Goal: Information Seeking & Learning: Learn about a topic

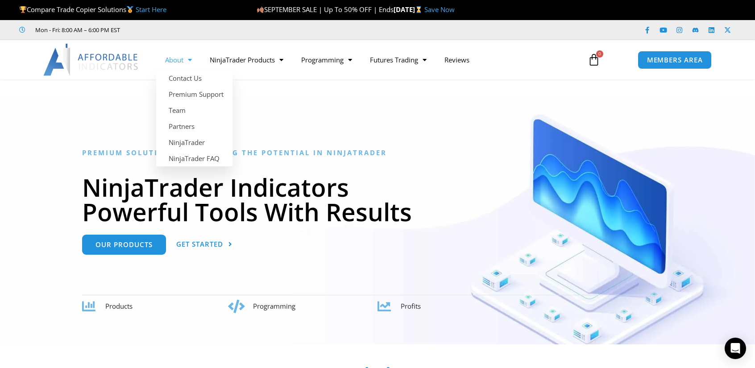
click at [229, 35] on li at bounding box center [199, 30] width 134 height 11
click at [199, 122] on link "Partners" at bounding box center [194, 126] width 76 height 16
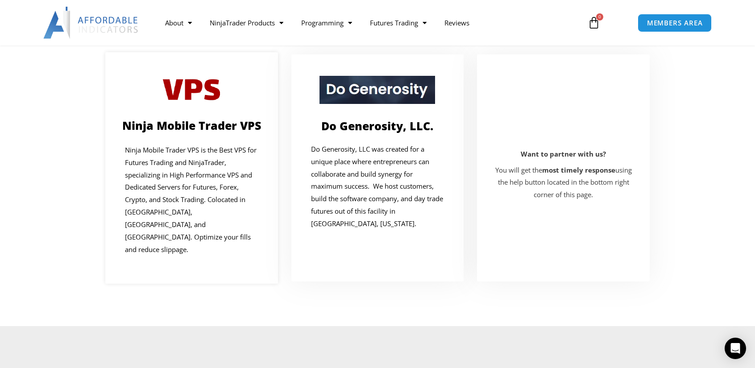
scroll to position [134, 0]
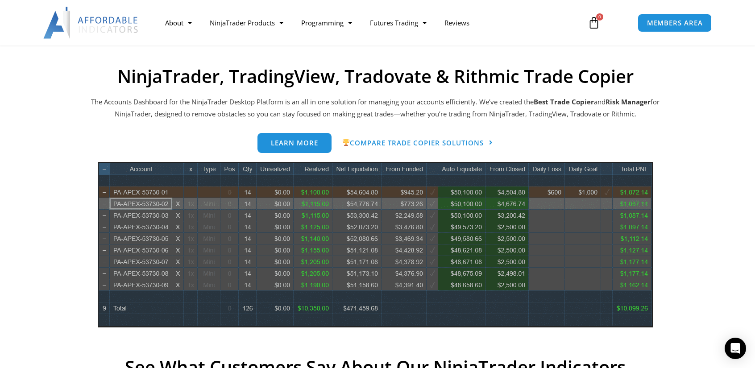
scroll to position [377, 0]
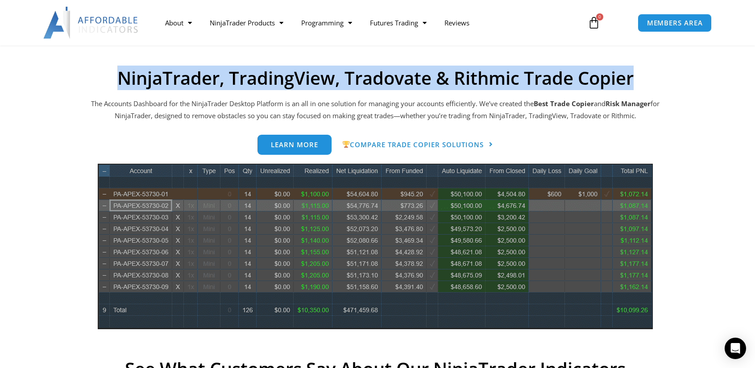
drag, startPoint x: 114, startPoint y: 86, endPoint x: 641, endPoint y: 91, distance: 526.7
click at [641, 91] on div "NinjaTrader, TradingView, Tradovate & Rithmic Trade Copier The Accounts Dashboa…" at bounding box center [375, 343] width 571 height 553
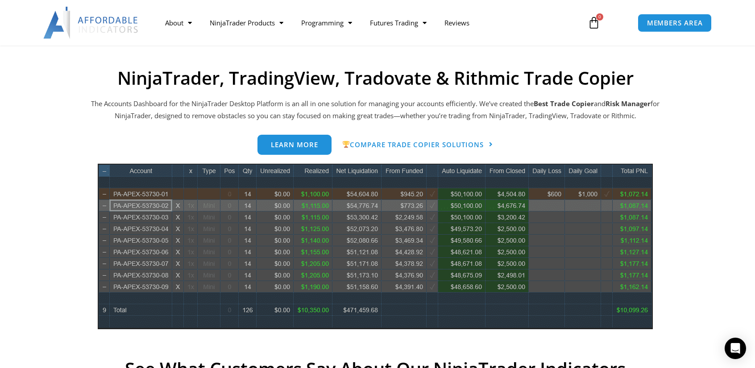
click at [706, 285] on section "NinjaTrader, TradingView, Tradovate & Rithmic Trade Copier The Accounts Dashboa…" at bounding box center [375, 343] width 700 height 553
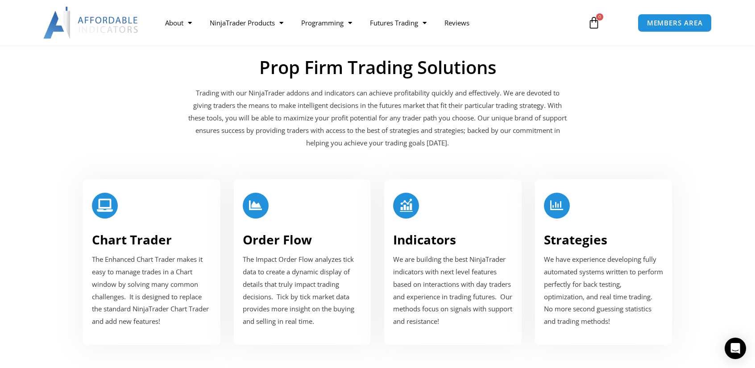
scroll to position [1033, 0]
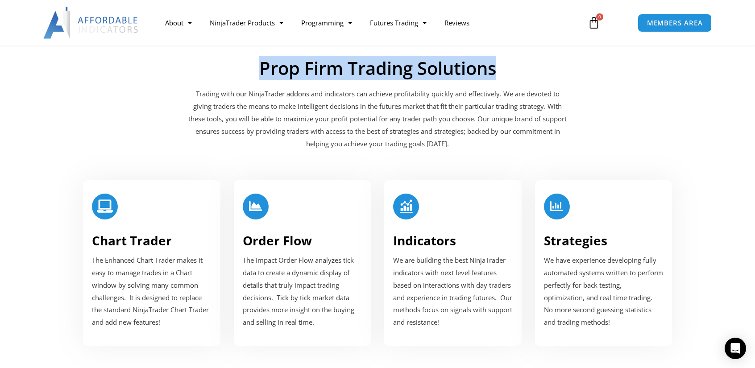
drag, startPoint x: 258, startPoint y: 70, endPoint x: 494, endPoint y: 66, distance: 236.4
click at [494, 66] on h2 "Prop Firm Trading Solutions" at bounding box center [377, 68] width 379 height 21
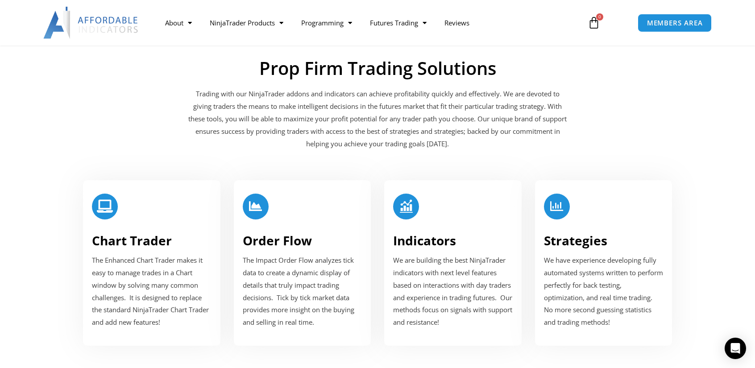
click at [704, 193] on section "Chart Trader The Enhanced Chart Trader makes it easy to manage trades in a Char…" at bounding box center [378, 262] width 714 height 183
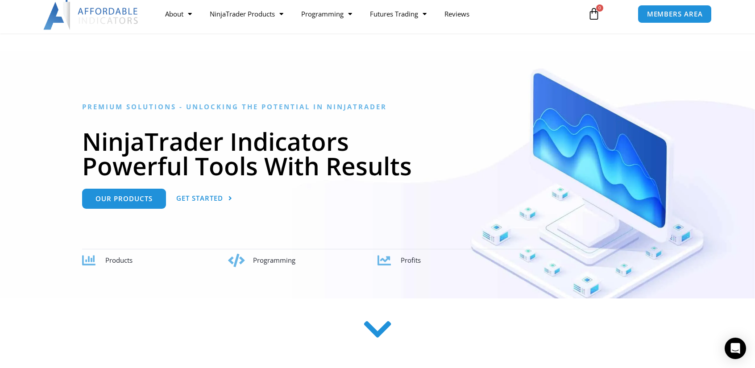
scroll to position [0, 0]
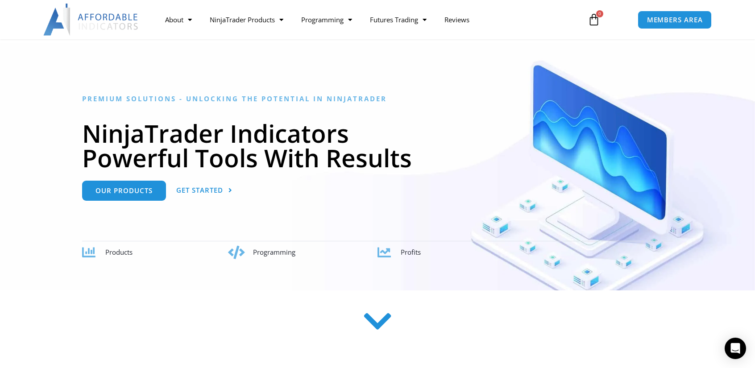
click at [374, 322] on icon at bounding box center [378, 322] width 32 height 32
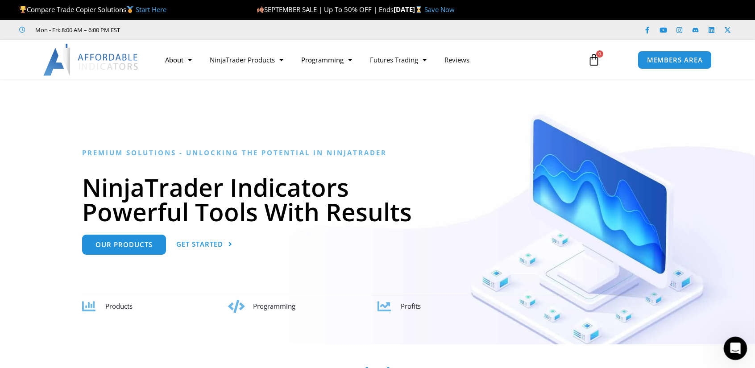
click at [741, 343] on div "Open Intercom Messenger" at bounding box center [733, 346] width 29 height 29
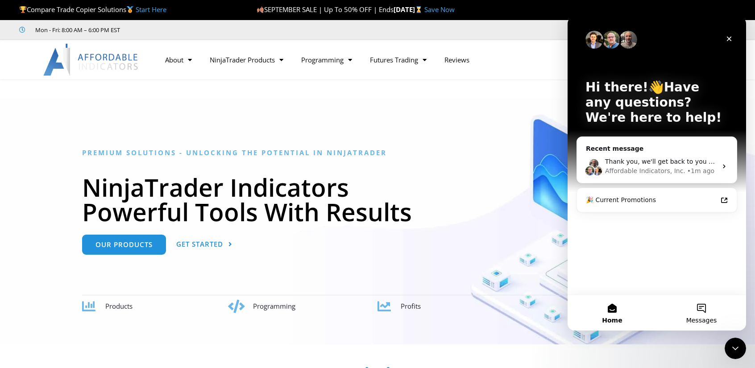
click at [710, 313] on button "Messages" at bounding box center [701, 313] width 89 height 36
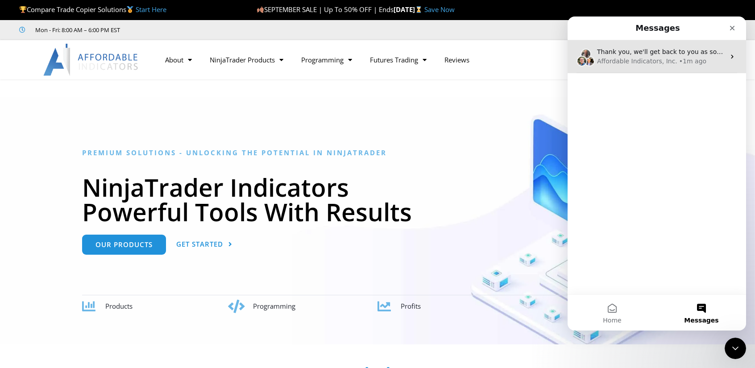
click at [624, 62] on div "Affordable Indicators, Inc." at bounding box center [637, 61] width 80 height 9
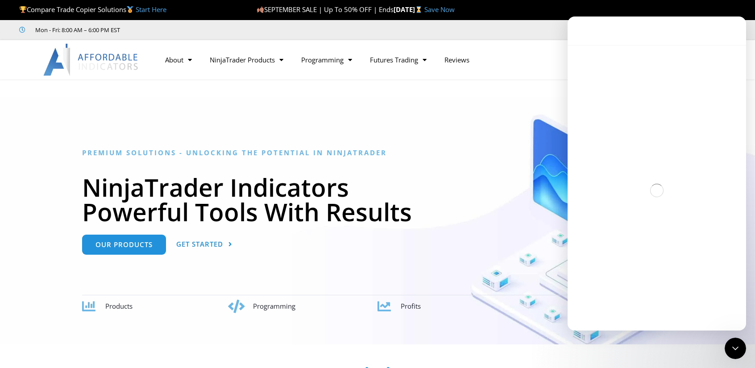
scroll to position [1, 0]
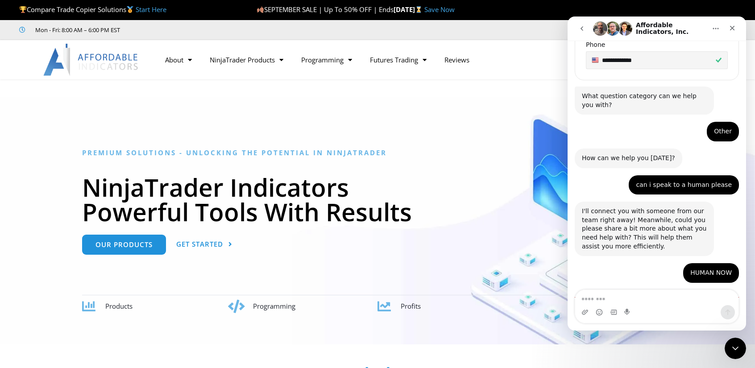
click at [469, 302] on div "Profits" at bounding box center [536, 306] width 270 height 12
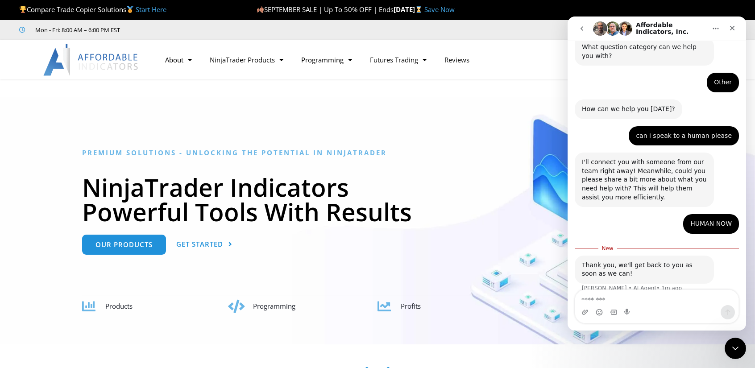
scroll to position [381, 0]
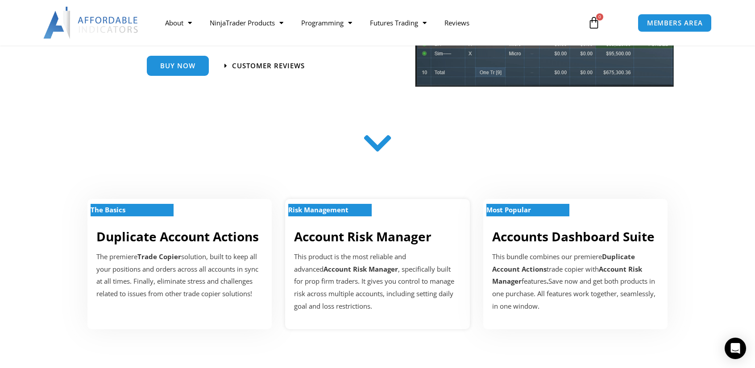
scroll to position [223, 0]
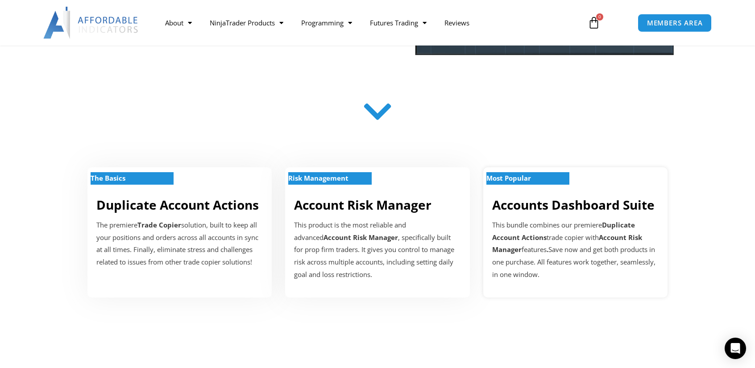
click at [531, 181] on strong "Most Popular" at bounding box center [508, 177] width 45 height 9
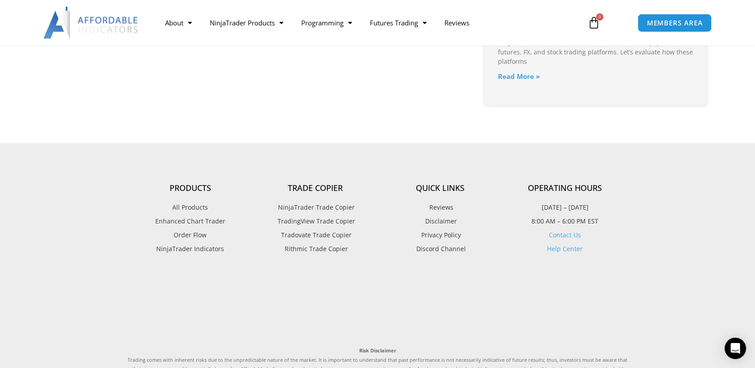
scroll to position [1293, 0]
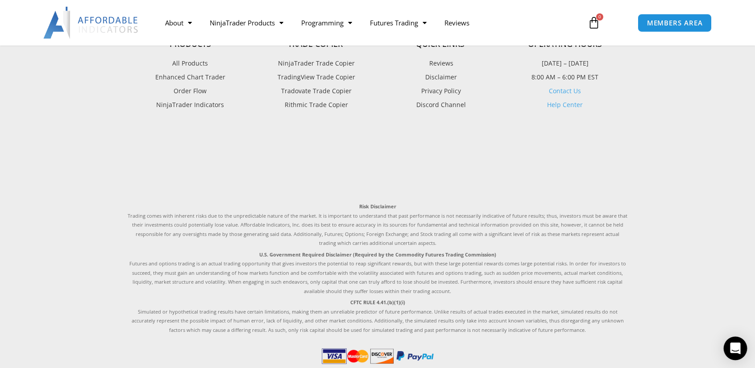
click at [738, 355] on div "Open Intercom Messenger" at bounding box center [735, 349] width 24 height 24
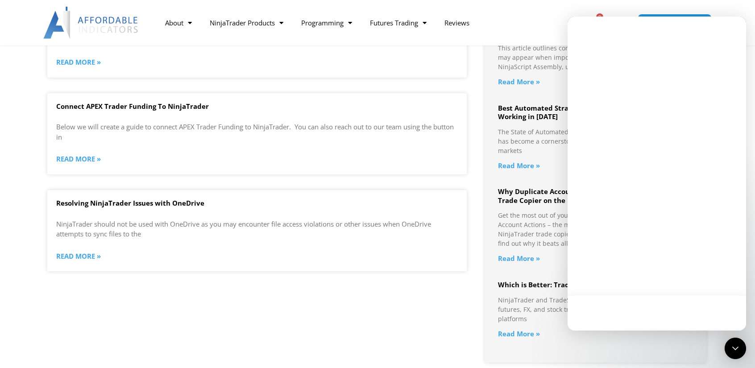
scroll to position [0, 0]
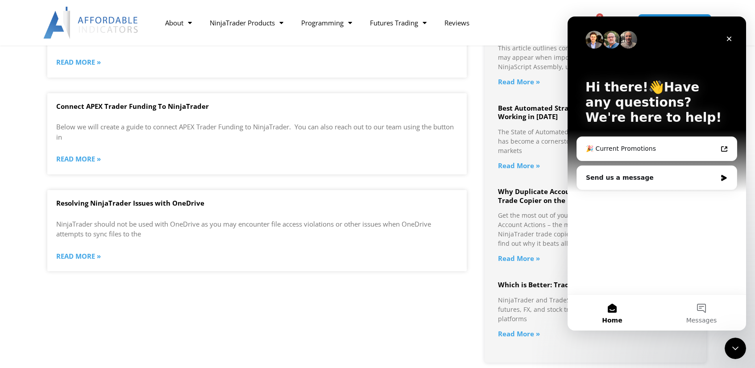
click at [731, 44] on div "Close" at bounding box center [729, 39] width 16 height 16
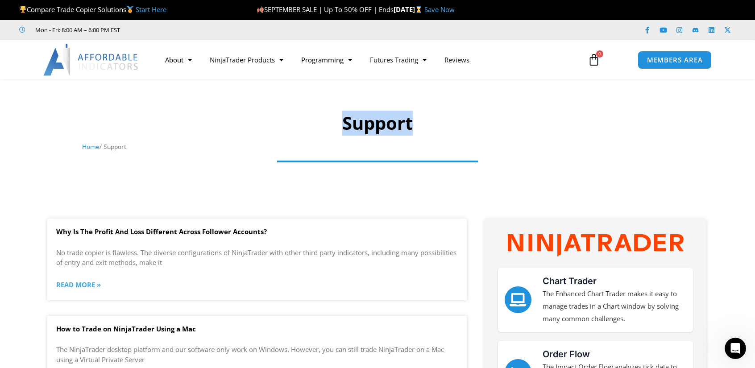
drag, startPoint x: 326, startPoint y: 111, endPoint x: 421, endPoint y: 124, distance: 95.6
click at [418, 124] on h1 "Support" at bounding box center [377, 123] width 591 height 25
drag, startPoint x: 513, startPoint y: 175, endPoint x: 518, endPoint y: 180, distance: 6.9
click at [513, 175] on div at bounding box center [378, 167] width 500 height 18
click at [735, 349] on icon "Open Intercom Messenger" at bounding box center [734, 347] width 15 height 15
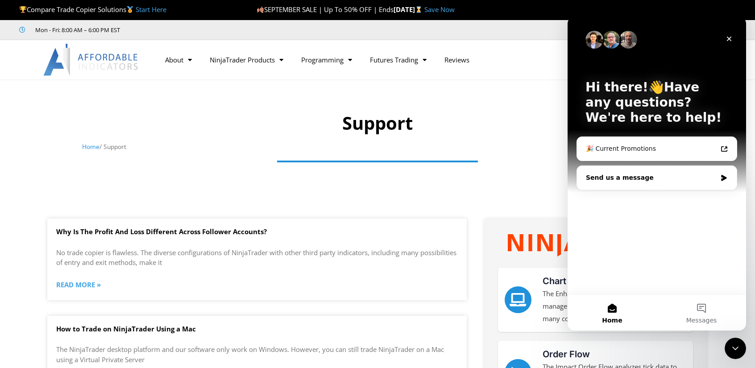
click at [636, 186] on div "Send us a message" at bounding box center [657, 178] width 160 height 24
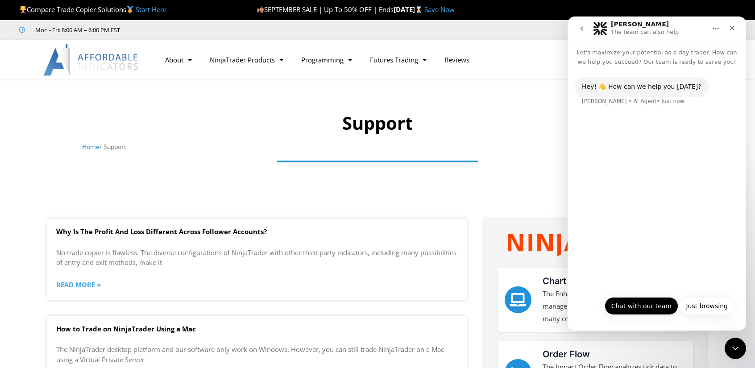
click at [646, 310] on button "Chat with our team" at bounding box center [641, 306] width 74 height 18
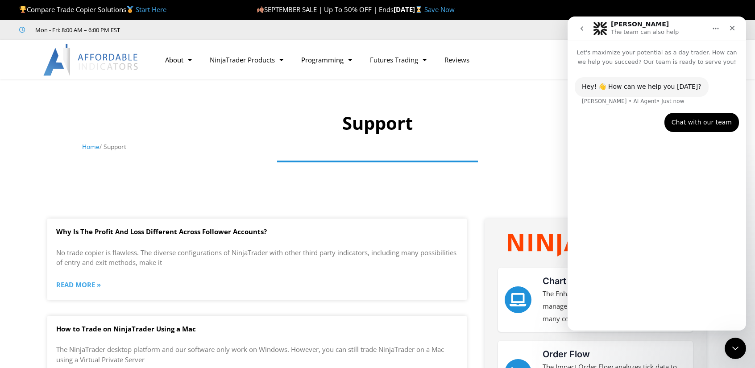
scroll to position [45, 0]
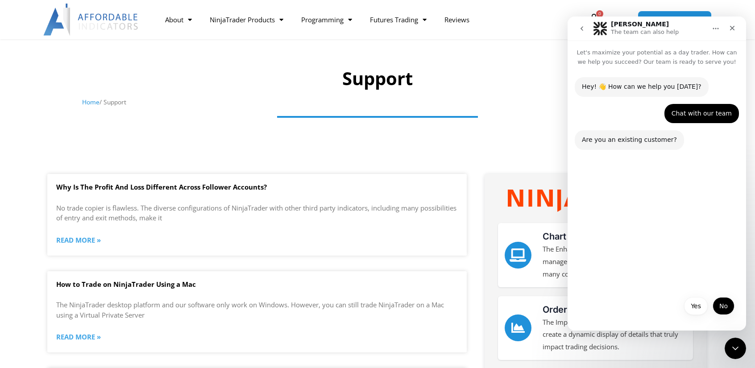
click at [721, 310] on button "No" at bounding box center [723, 306] width 22 height 18
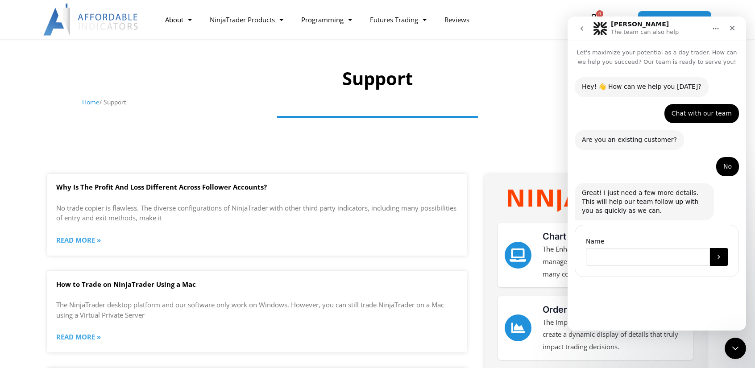
click at [636, 258] on input "Name" at bounding box center [648, 257] width 124 height 18
type input "*"
click at [631, 256] on input "Name" at bounding box center [648, 257] width 124 height 18
type input "****"
click at [716, 257] on icon "Submit" at bounding box center [718, 256] width 7 height 7
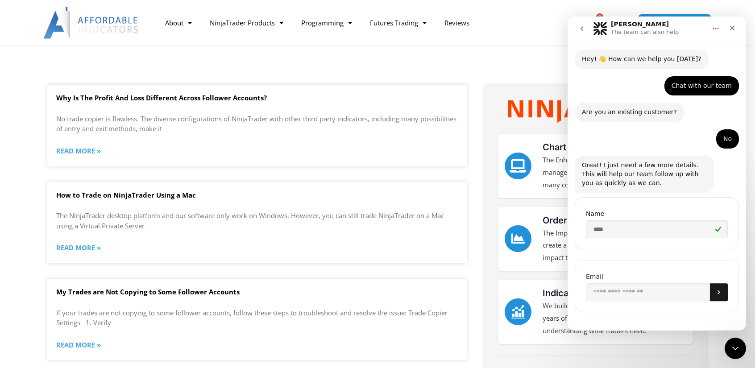
scroll to position [31, 0]
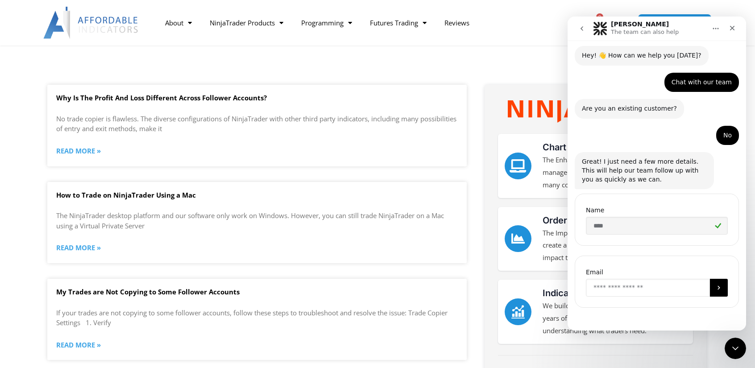
click at [644, 287] on input "Enter your email" at bounding box center [648, 288] width 124 height 18
type input "**********"
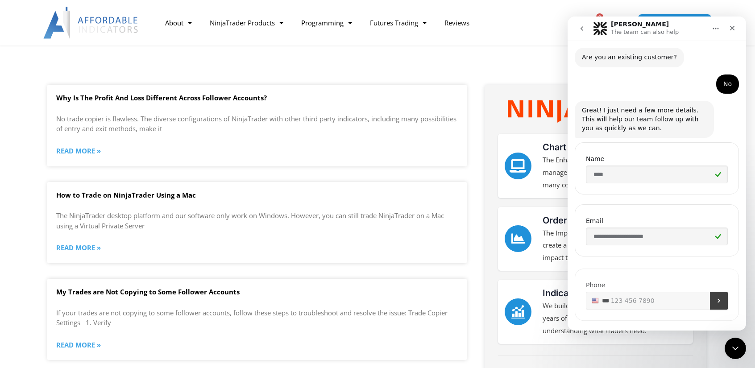
scroll to position [93, 0]
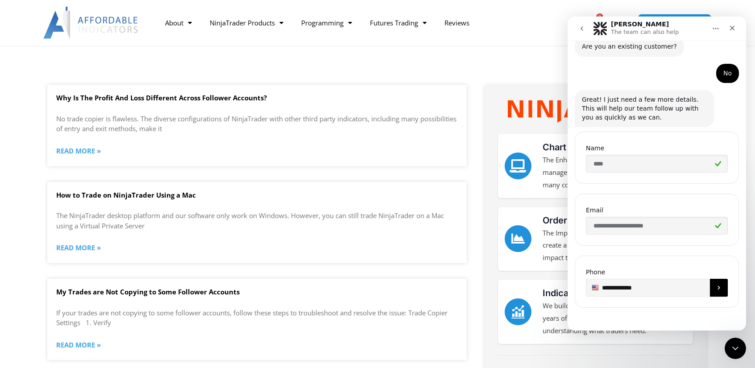
type input "**********"
click at [715, 293] on button "Submit" at bounding box center [719, 288] width 18 height 18
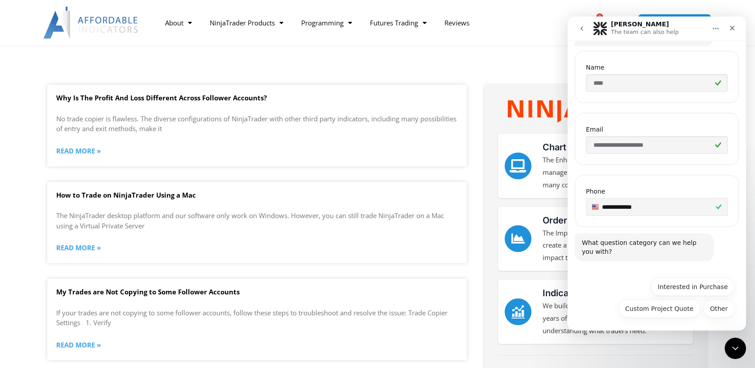
scroll to position [174, 0]
click at [706, 305] on button "Other" at bounding box center [718, 308] width 31 height 18
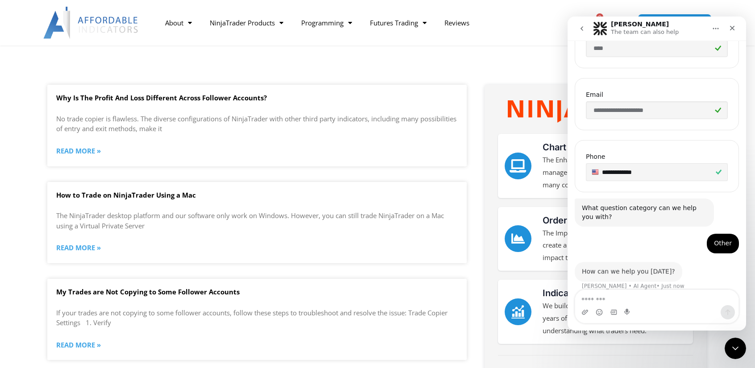
scroll to position [216, 0]
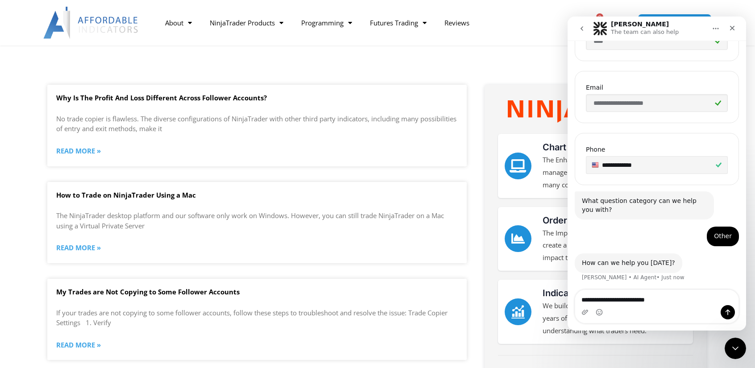
type textarea "**********"
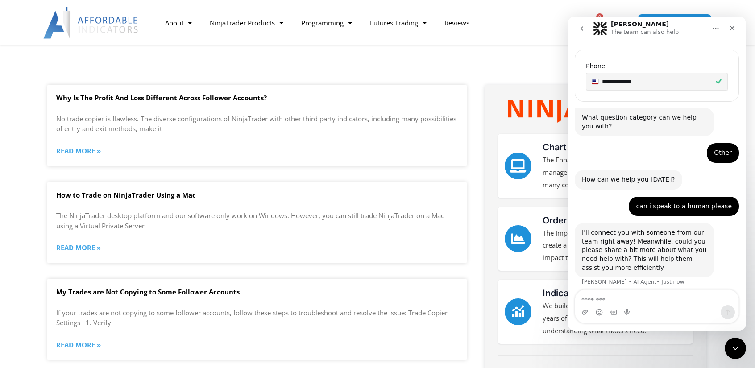
scroll to position [304, 0]
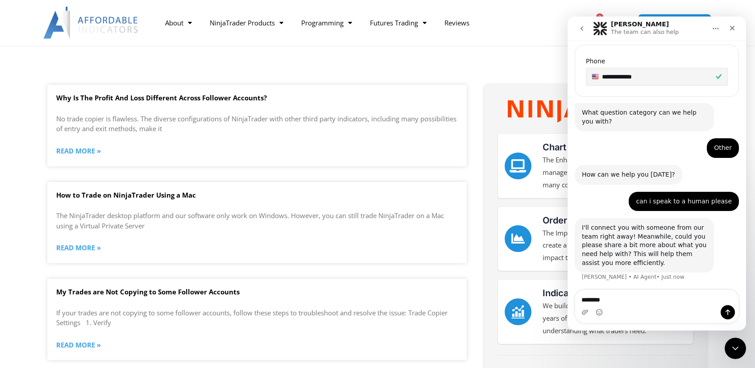
type textarea "*********"
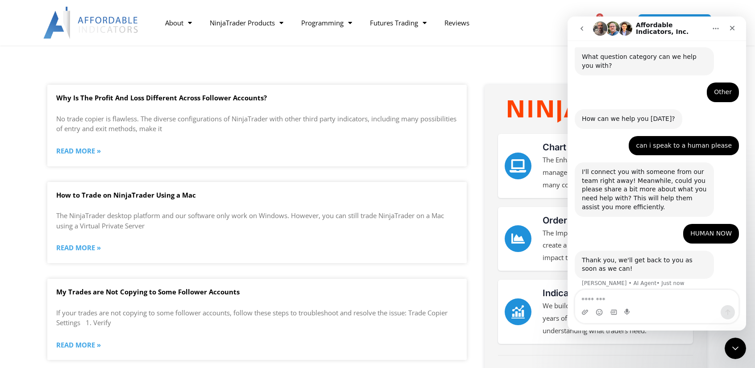
scroll to position [366, 0]
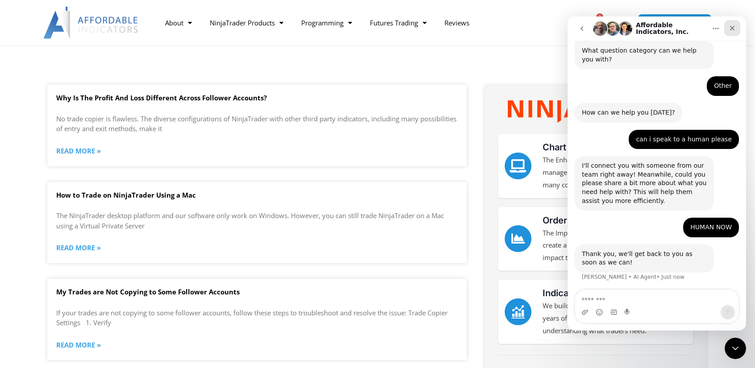
click at [727, 33] on div "Close" at bounding box center [732, 28] width 16 height 16
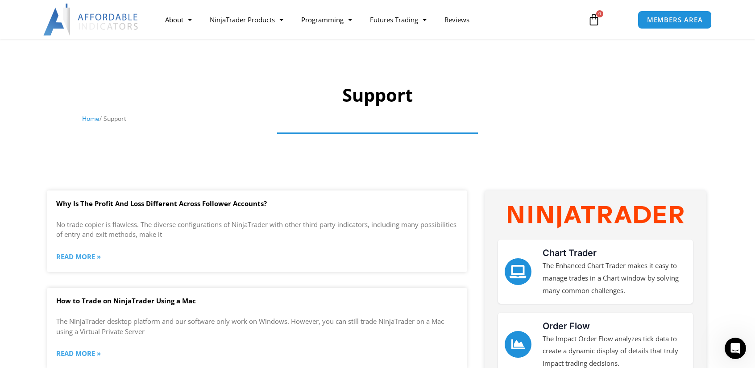
scroll to position [0, 0]
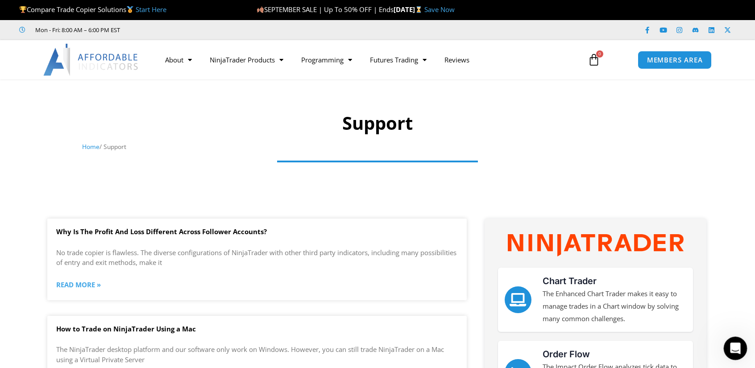
click at [734, 339] on div "Open Intercom Messenger" at bounding box center [733, 346] width 29 height 29
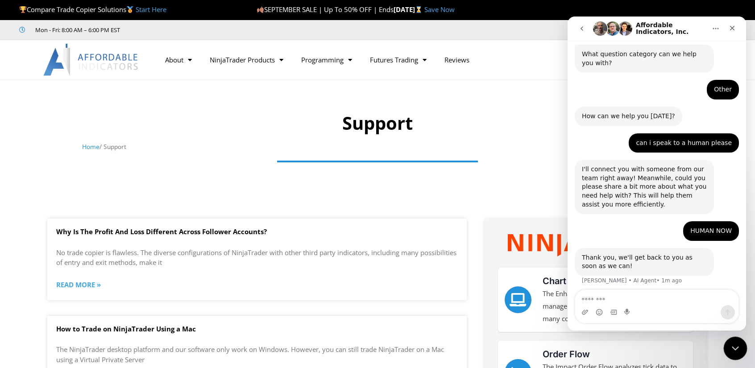
scroll to position [366, 0]
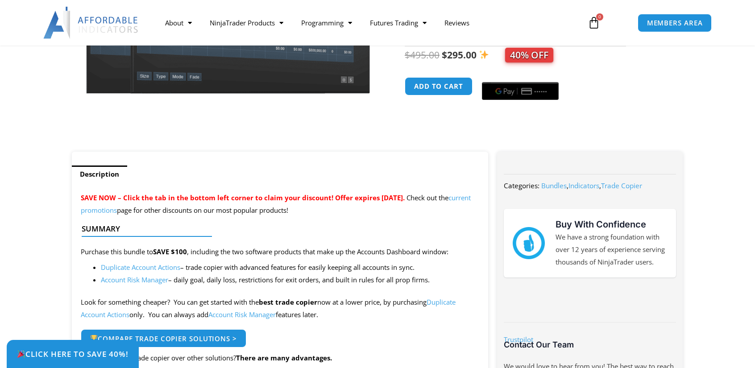
scroll to position [89, 0]
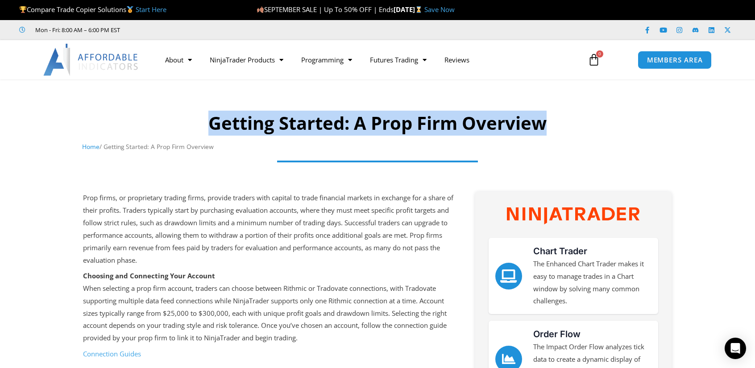
drag, startPoint x: 206, startPoint y: 124, endPoint x: 564, endPoint y: 120, distance: 357.7
click at [564, 120] on h1 "Getting Started: A Prop Firm Overview" at bounding box center [377, 123] width 591 height 25
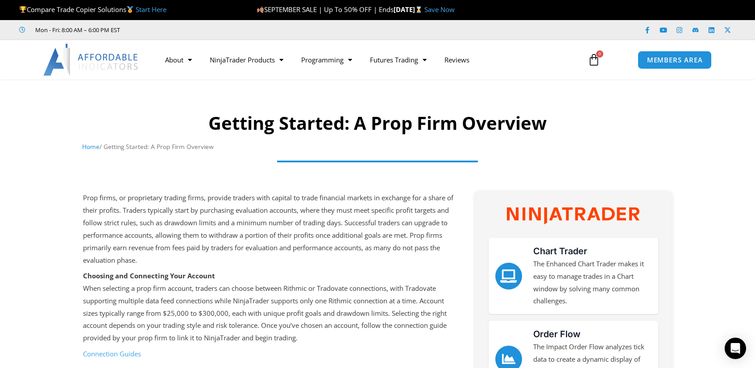
drag, startPoint x: 690, startPoint y: 171, endPoint x: 694, endPoint y: 176, distance: 6.3
click at [690, 171] on div at bounding box center [377, 176] width 746 height 36
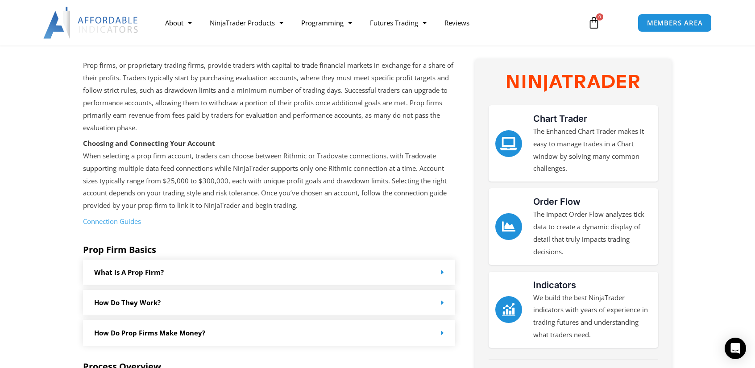
scroll to position [132, 0]
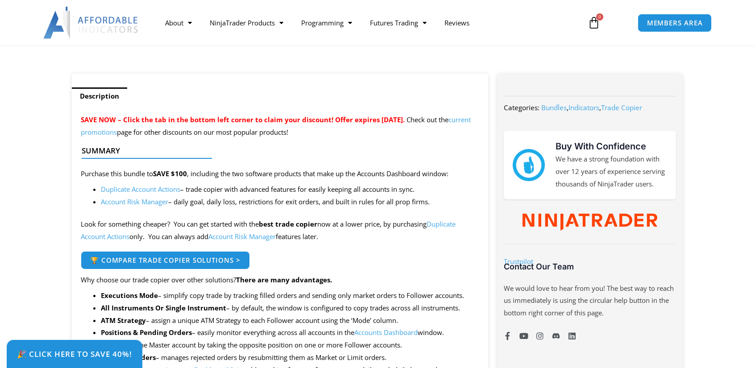
scroll to position [312, 0]
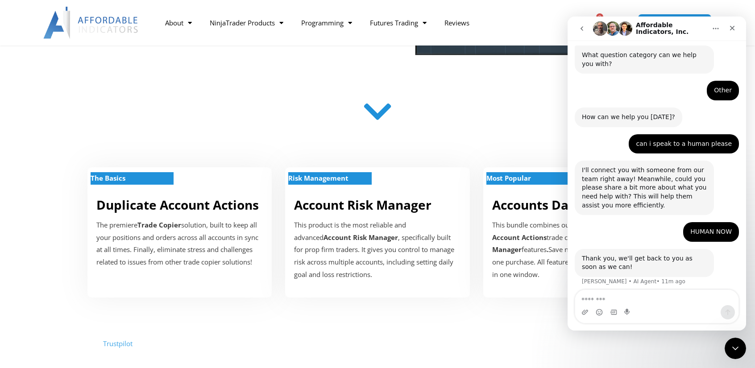
scroll to position [366, 0]
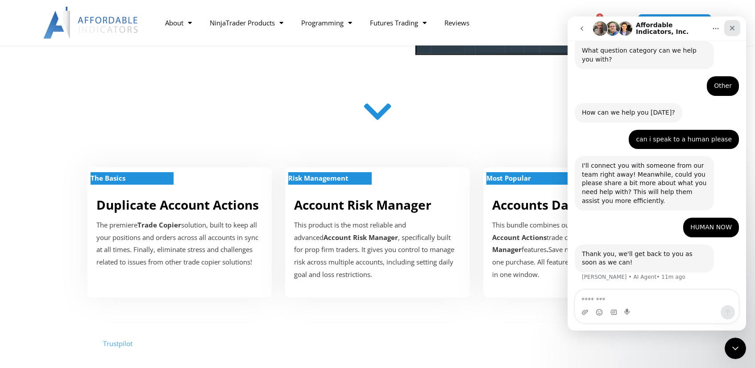
click at [738, 32] on div "Close" at bounding box center [732, 28] width 16 height 16
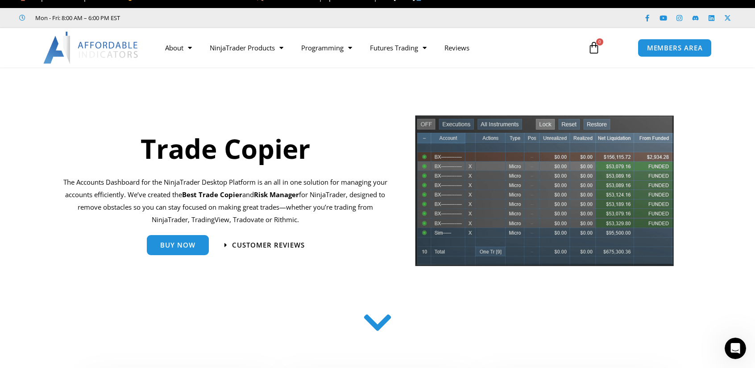
scroll to position [0, 0]
